Goal: Task Accomplishment & Management: Manage account settings

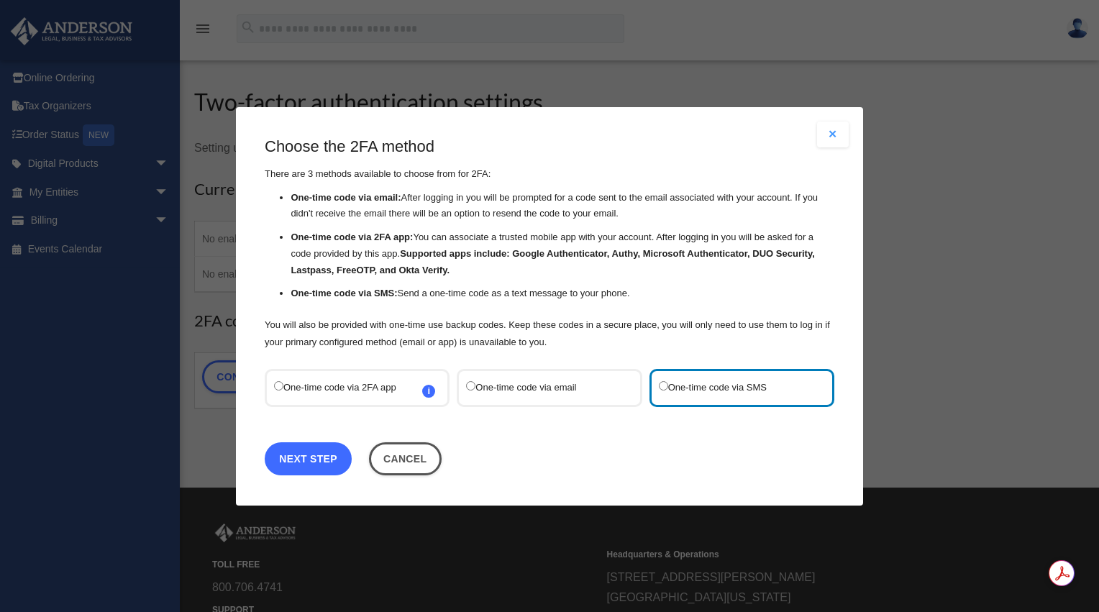
click at [320, 463] on link "Next Step" at bounding box center [308, 458] width 87 height 33
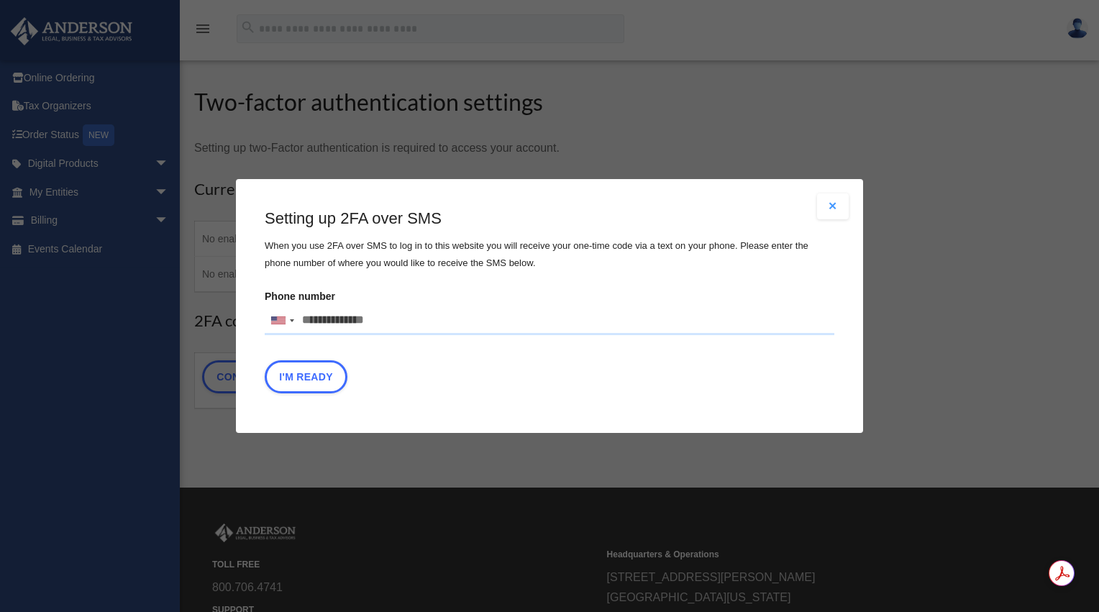
click at [454, 318] on input "Phone number United States +1 United Kingdom +44 Afghanistan (‫افغانستان‬‎) +93…" at bounding box center [550, 320] width 570 height 29
type input "*"
type input "**********"
click at [337, 371] on button "I'm Ready" at bounding box center [306, 376] width 83 height 33
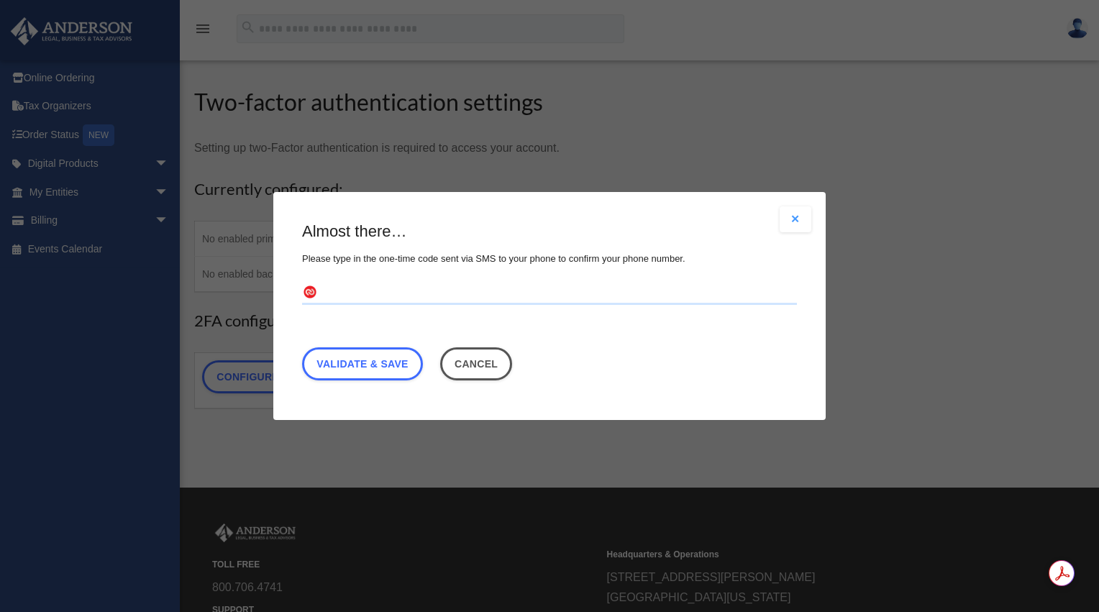
click at [390, 290] on input "text" at bounding box center [549, 293] width 495 height 23
type input "******"
click at [397, 368] on link "Validate & Save" at bounding box center [362, 364] width 121 height 33
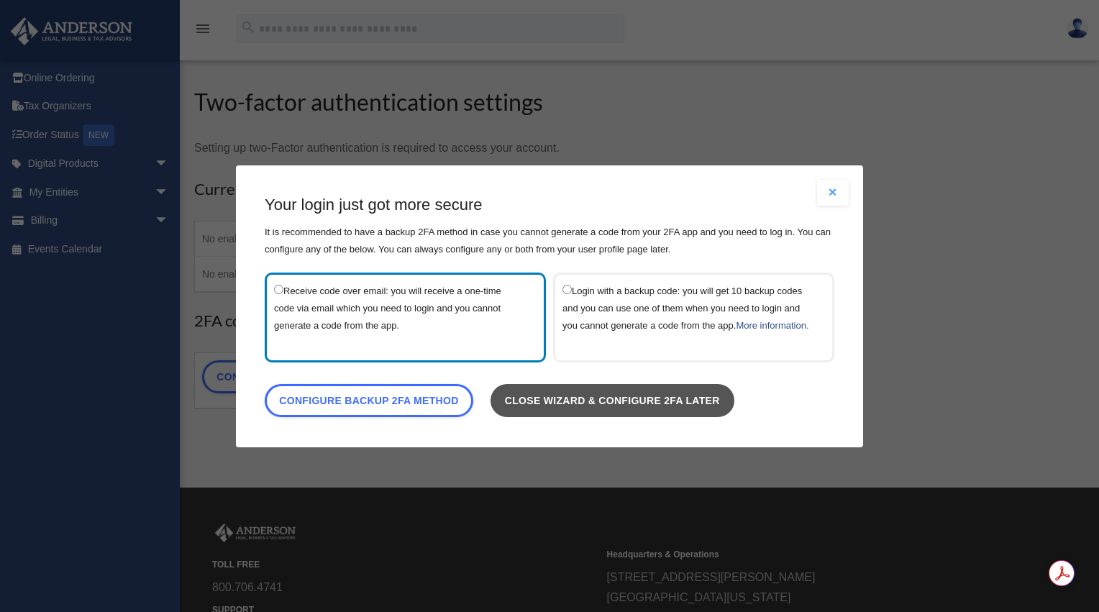
click at [607, 414] on link "Close wizard & configure 2FA later" at bounding box center [613, 399] width 244 height 33
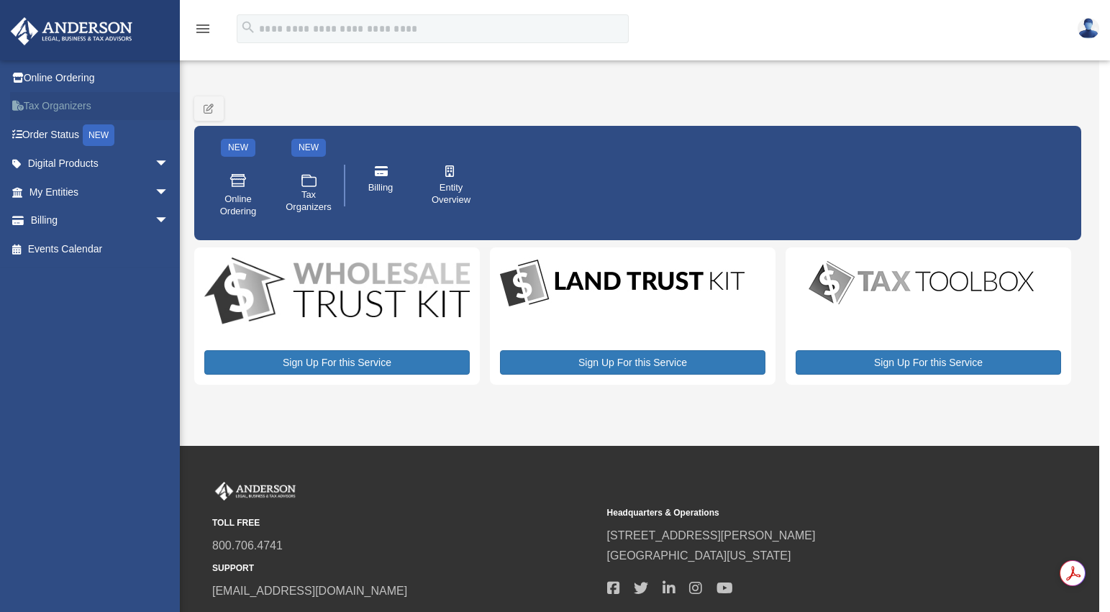
click at [47, 110] on link "Tax Organizers" at bounding box center [100, 106] width 181 height 29
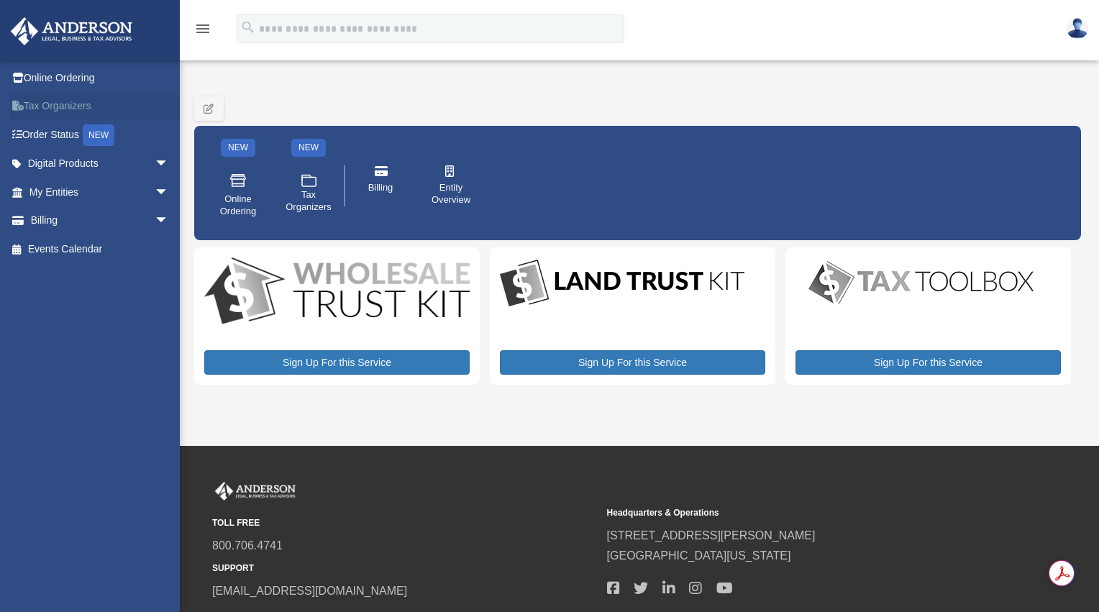
click at [20, 103] on icon at bounding box center [22, 106] width 4 height 10
click at [53, 79] on link "Online Ordering" at bounding box center [100, 77] width 181 height 29
click at [132, 227] on link "Billing arrow_drop_down" at bounding box center [100, 220] width 181 height 29
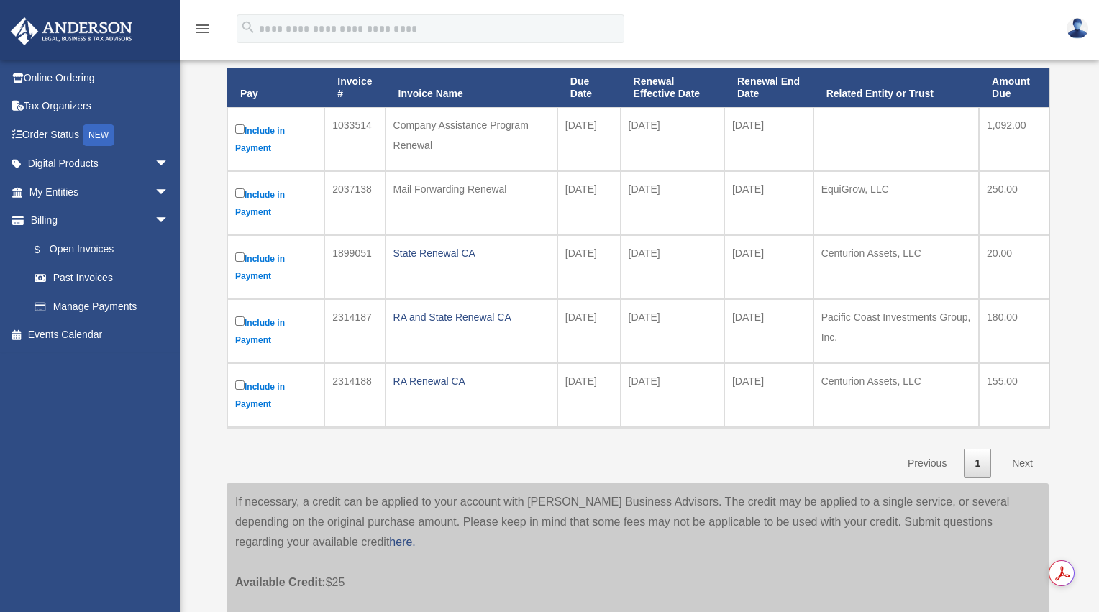
scroll to position [216, 0]
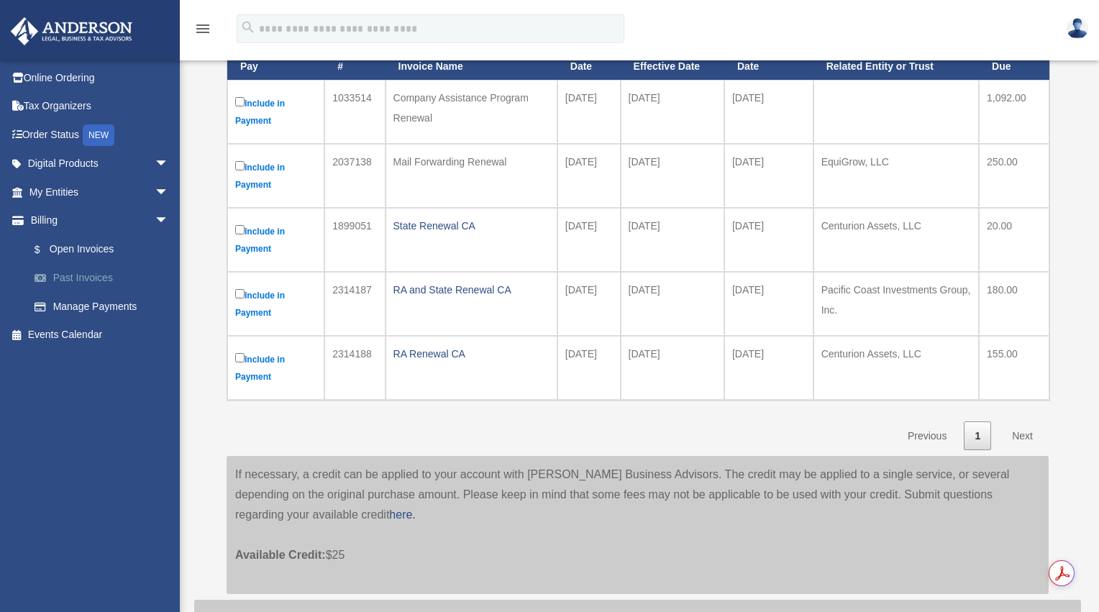
click at [82, 276] on link "Past Invoices" at bounding box center [105, 278] width 171 height 29
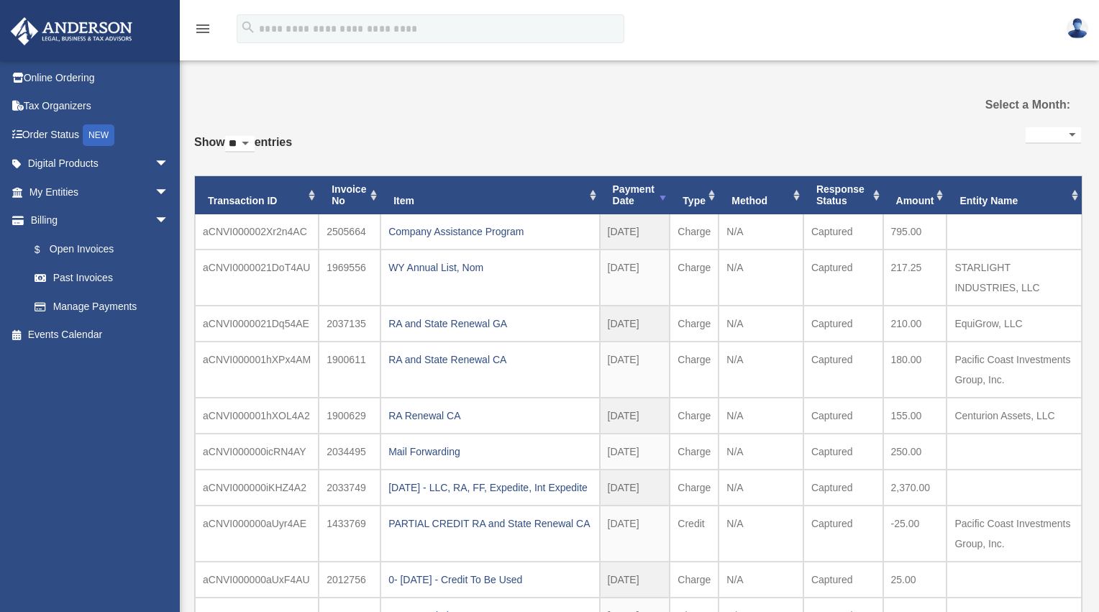
select select
click at [1071, 22] on img at bounding box center [1078, 28] width 22 height 21
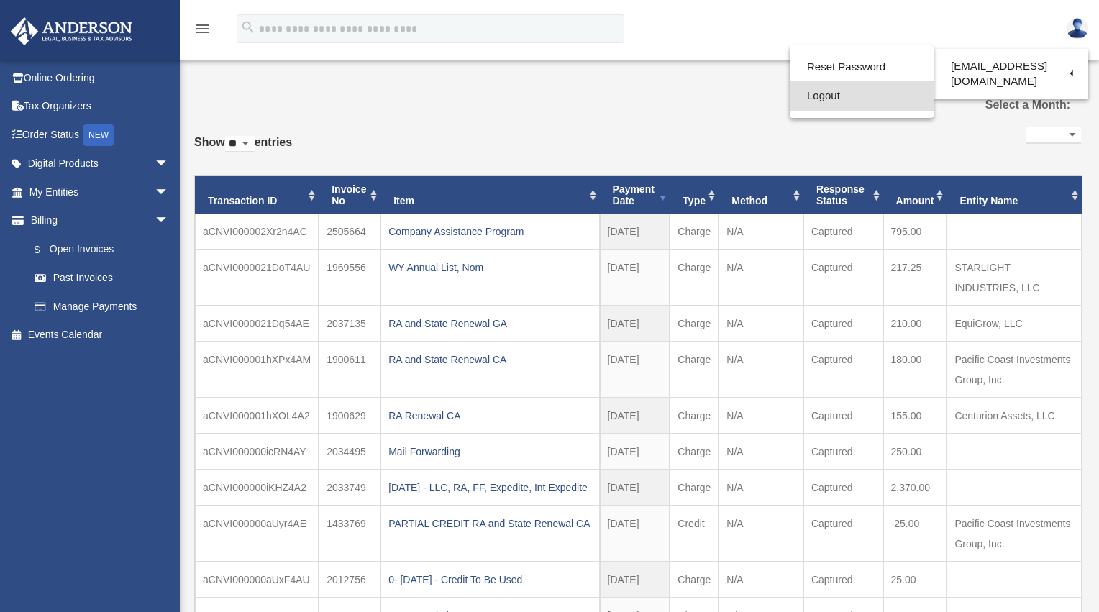
click at [822, 95] on link "Logout" at bounding box center [862, 95] width 144 height 29
